Goal: Information Seeking & Learning: Learn about a topic

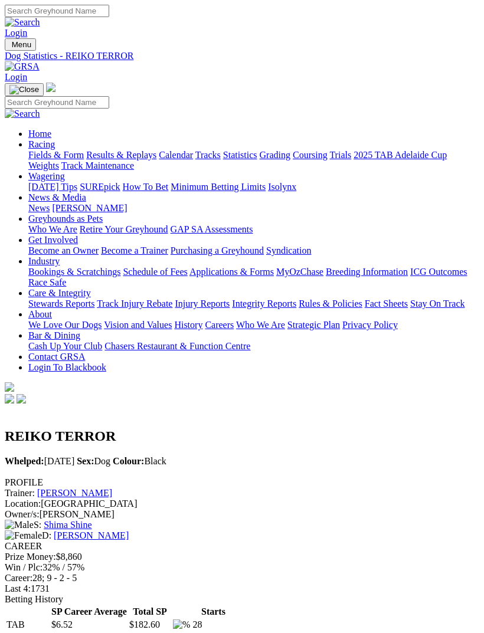
click at [9, 47] on img "Toggle navigation" at bounding box center [9, 47] width 0 height 0
click at [109, 96] on input "Search" at bounding box center [57, 102] width 104 height 12
type input "Dawn raider"
click at [40, 109] on img at bounding box center [22, 114] width 35 height 11
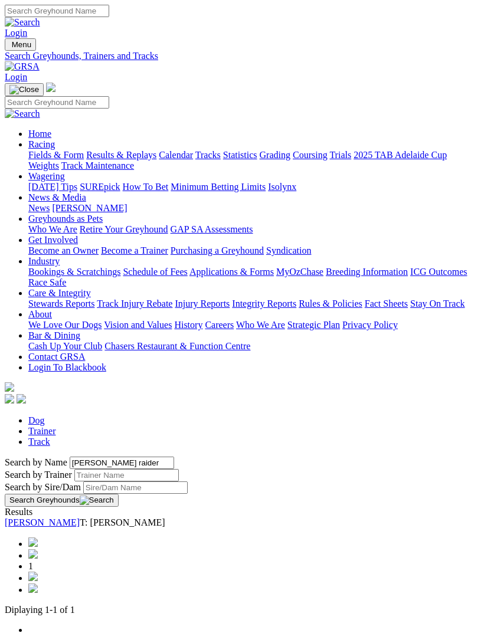
click at [80, 518] on link "[PERSON_NAME]" at bounding box center [42, 523] width 75 height 10
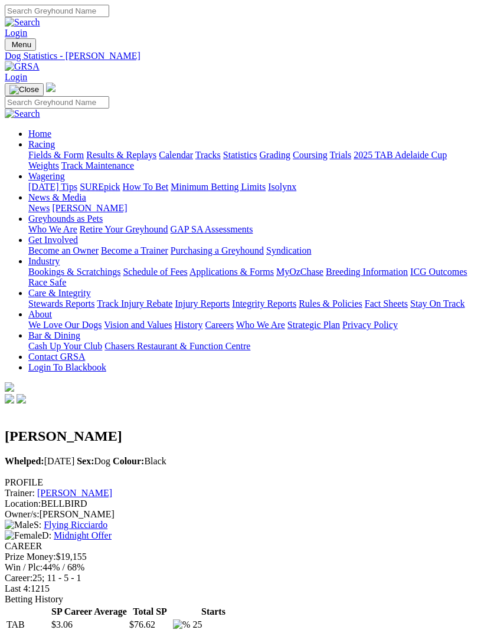
click at [9, 47] on img "Toggle navigation" at bounding box center [9, 47] width 0 height 0
click at [128, 160] on link "Results & Replays" at bounding box center [121, 155] width 70 height 10
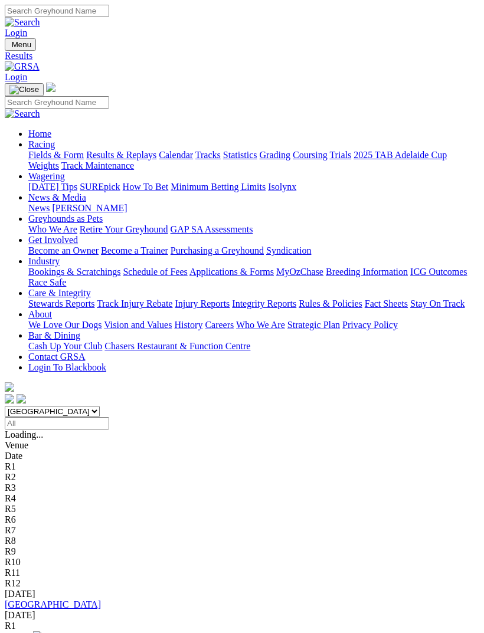
click at [50, 600] on link "[GEOGRAPHIC_DATA]" at bounding box center [53, 605] width 96 height 10
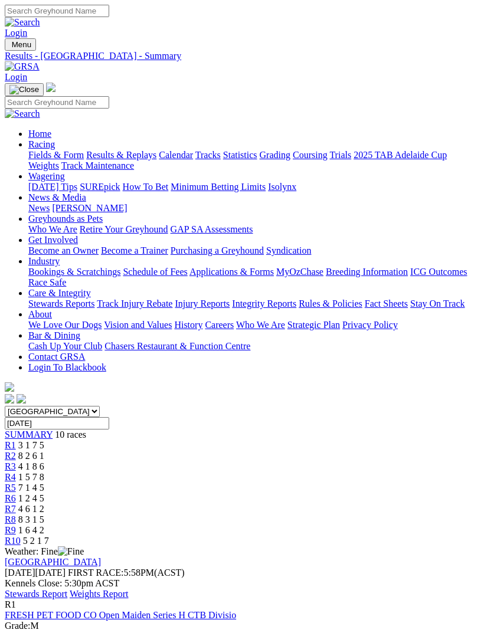
click at [67, 589] on link "Stewards Report" at bounding box center [36, 594] width 63 height 10
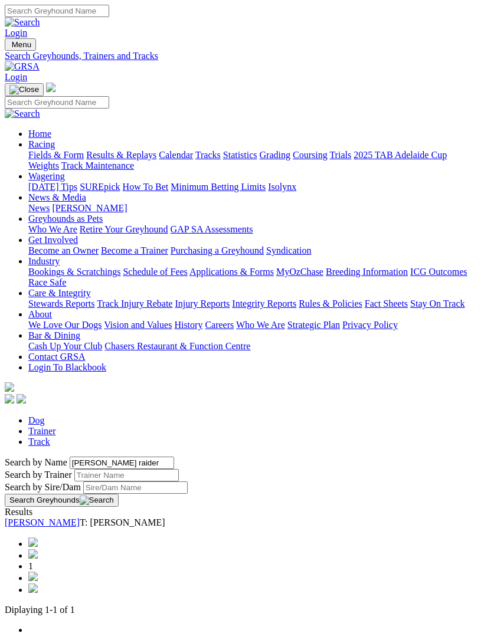
click at [9, 47] on img "Toggle navigation" at bounding box center [9, 47] width 0 height 0
click at [84, 151] on link "Fields & Form" at bounding box center [55, 155] width 55 height 10
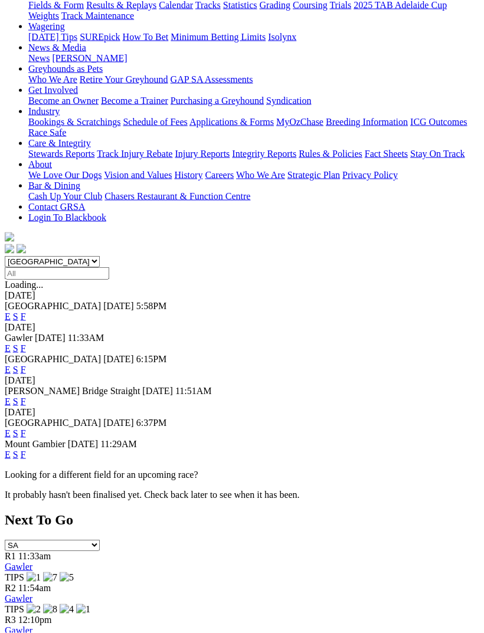
scroll to position [150, 0]
click at [26, 364] on link "F" at bounding box center [23, 369] width 5 height 10
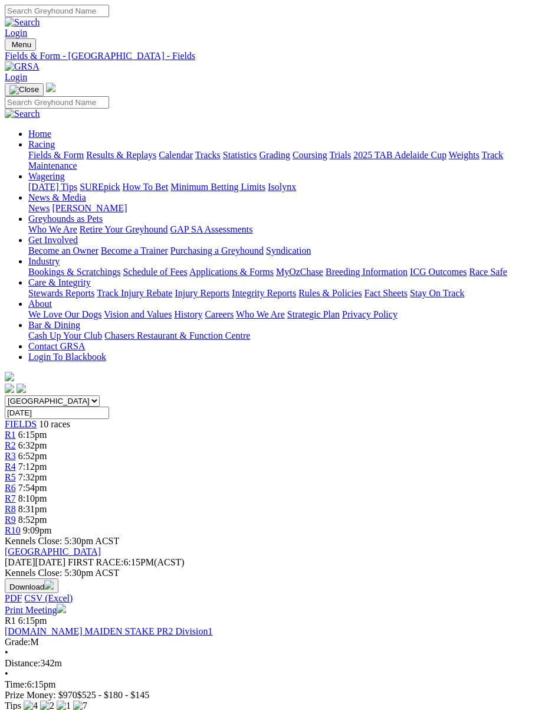
scroll to position [2, 0]
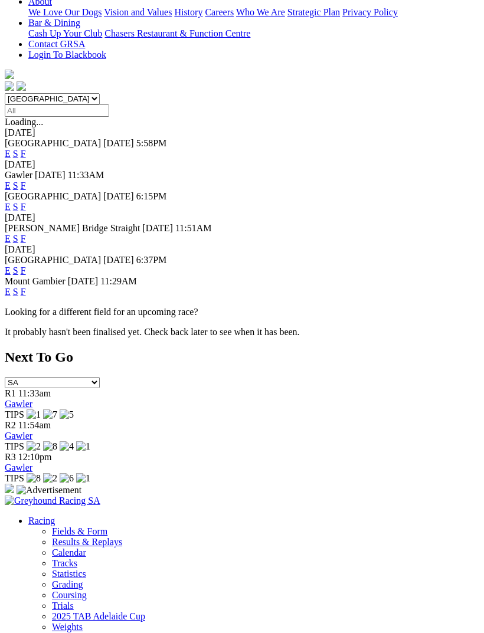
scroll to position [315, 0]
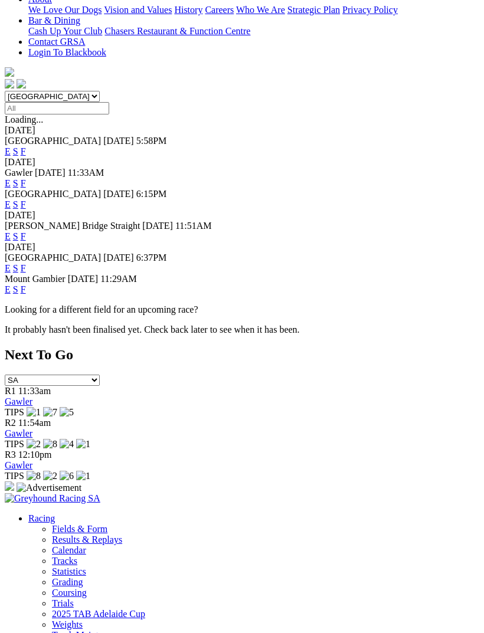
click at [26, 263] on link "F" at bounding box center [23, 268] width 5 height 10
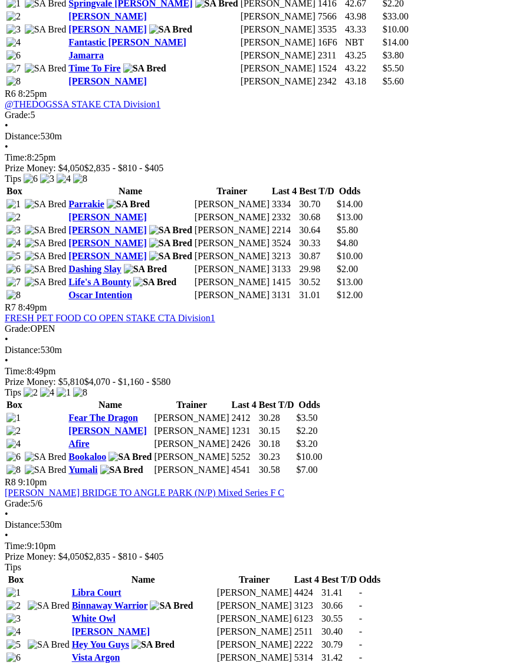
scroll to position [1580, 0]
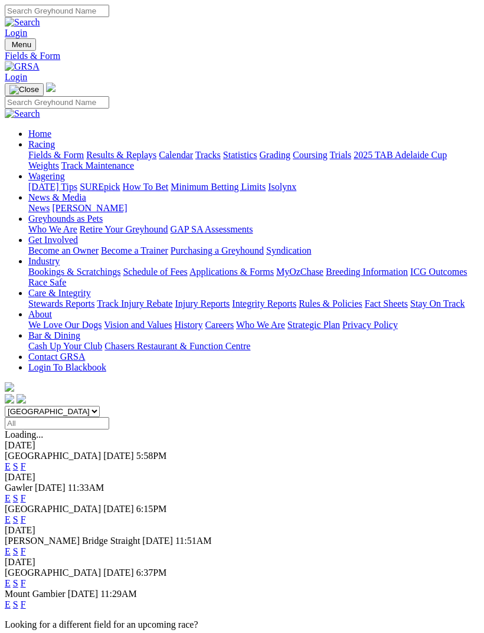
click at [9, 47] on img "Toggle navigation" at bounding box center [9, 47] width 0 height 0
click at [126, 160] on link "Results & Replays" at bounding box center [121, 155] width 70 height 10
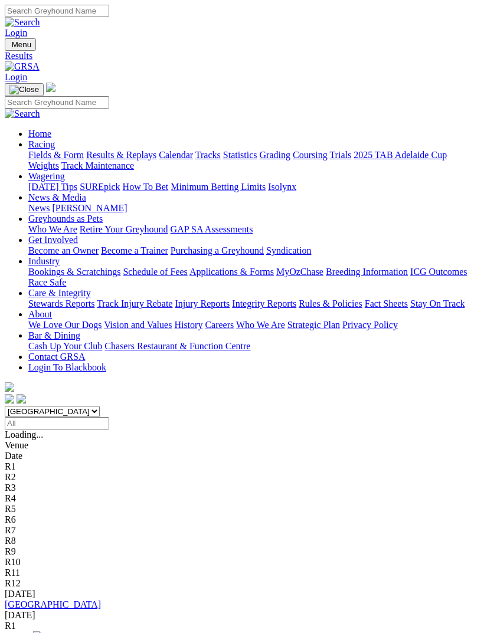
click at [9, 47] on img "Toggle navigation" at bounding box center [9, 47] width 0 height 0
click at [159, 160] on link "Calendar" at bounding box center [176, 155] width 34 height 10
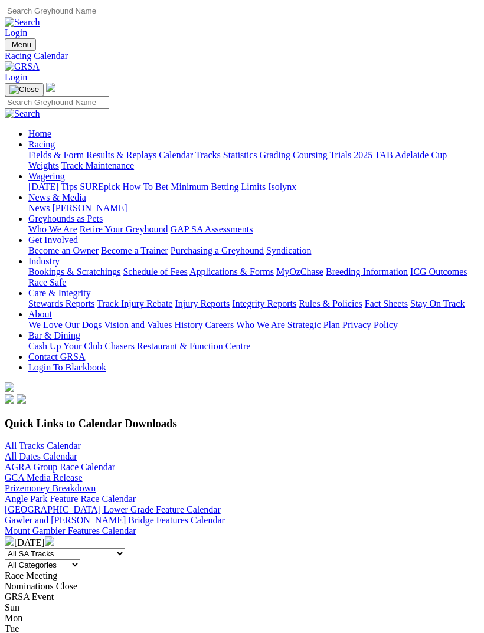
click at [53, 441] on link "All Tracks Calendar" at bounding box center [43, 446] width 76 height 10
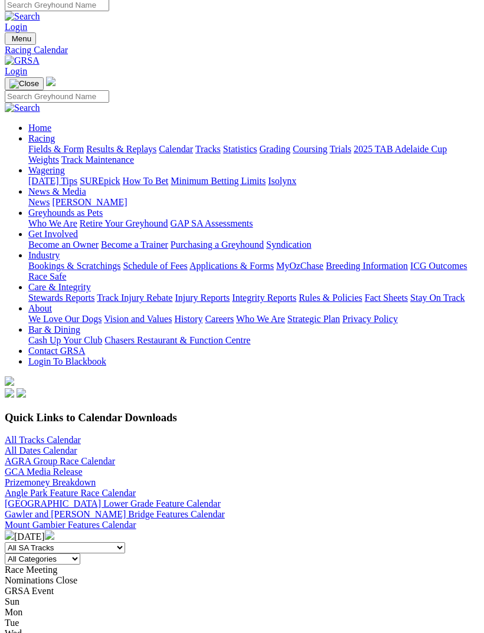
click at [22, 435] on link "All Tracks Calendar" at bounding box center [43, 440] width 76 height 10
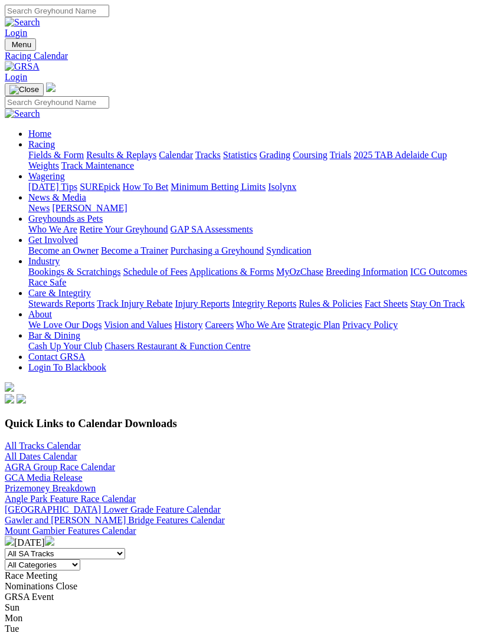
scroll to position [6, 0]
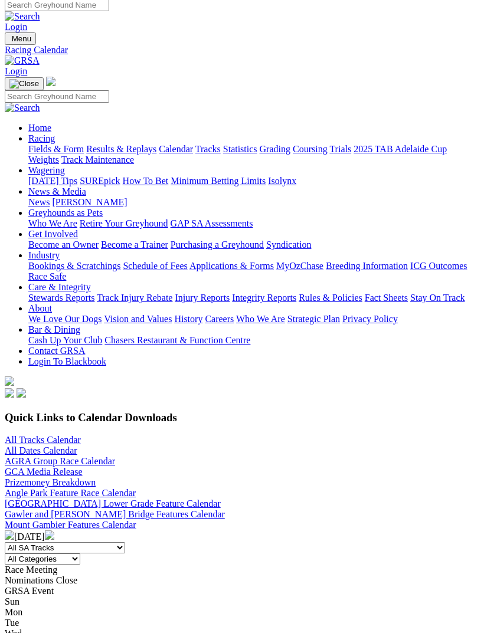
click at [136, 488] on link "Angle Park Feature Race Calendar" at bounding box center [70, 493] width 131 height 10
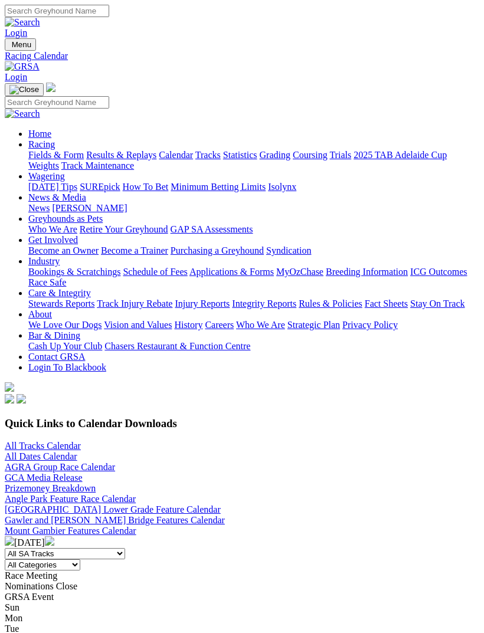
scroll to position [6, 0]
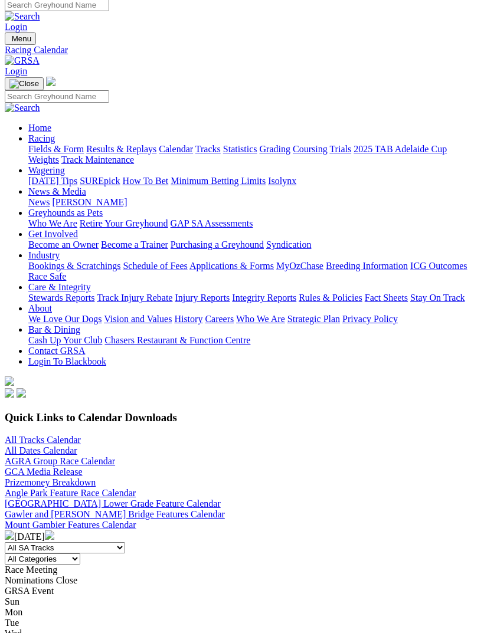
click at [225, 509] on link "Gawler and [PERSON_NAME] Bridge Features Calendar" at bounding box center [115, 514] width 220 height 10
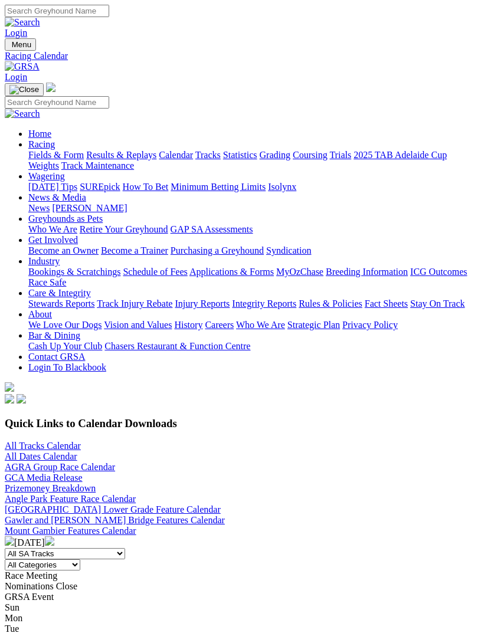
scroll to position [6, 0]
